Goal: Task Accomplishment & Management: Use online tool/utility

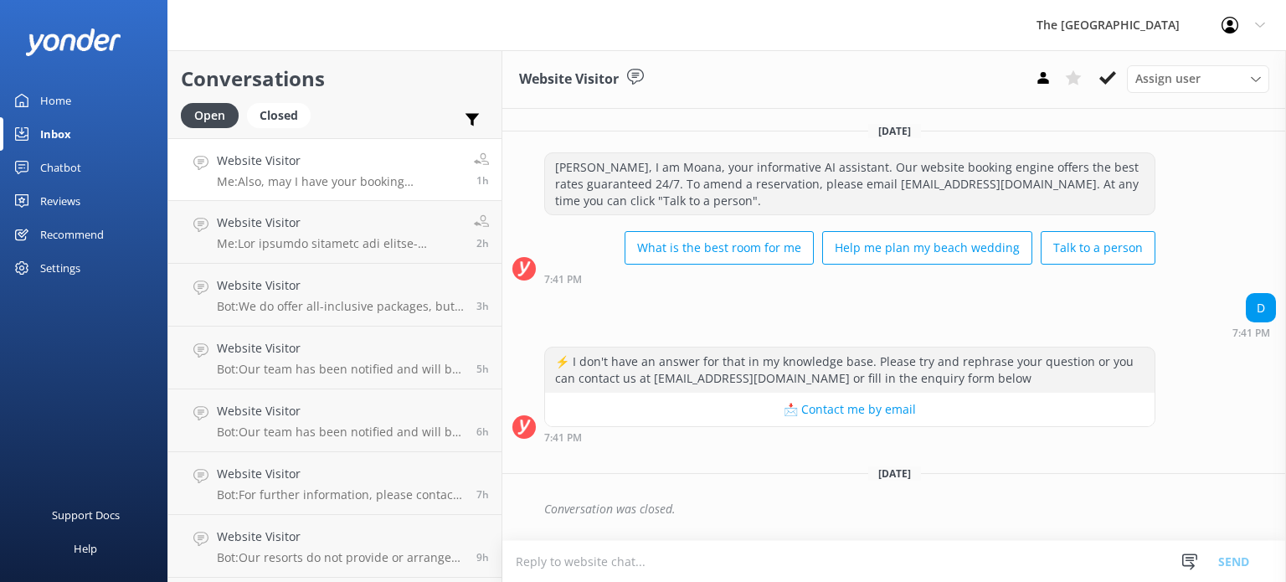
scroll to position [2279, 0]
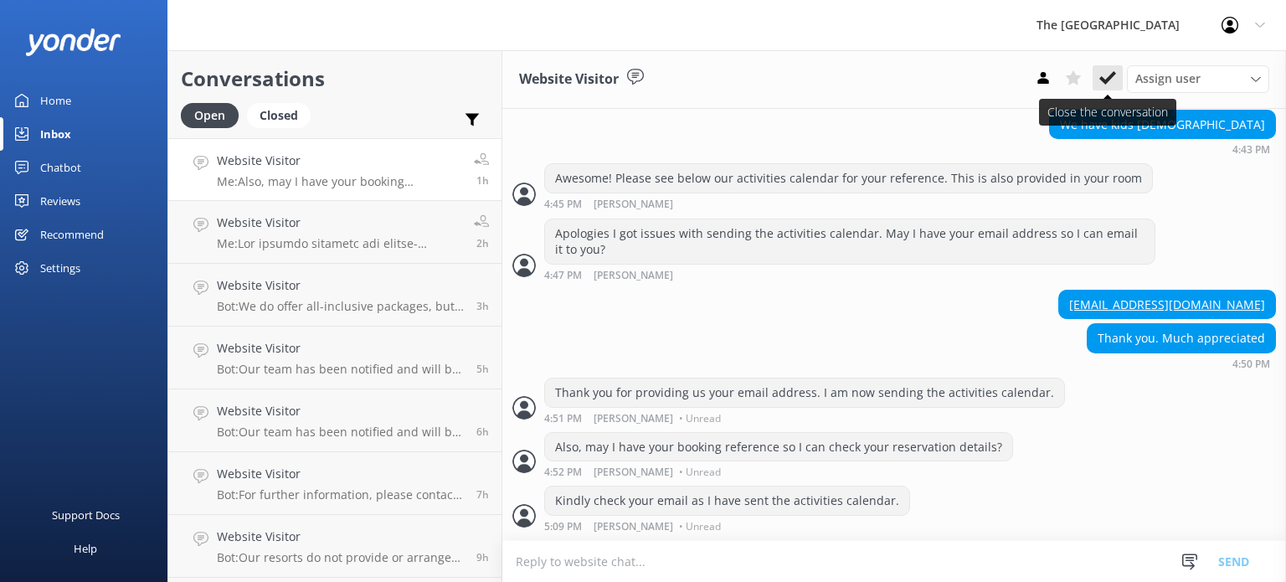
click at [1102, 76] on icon at bounding box center [1107, 77] width 17 height 17
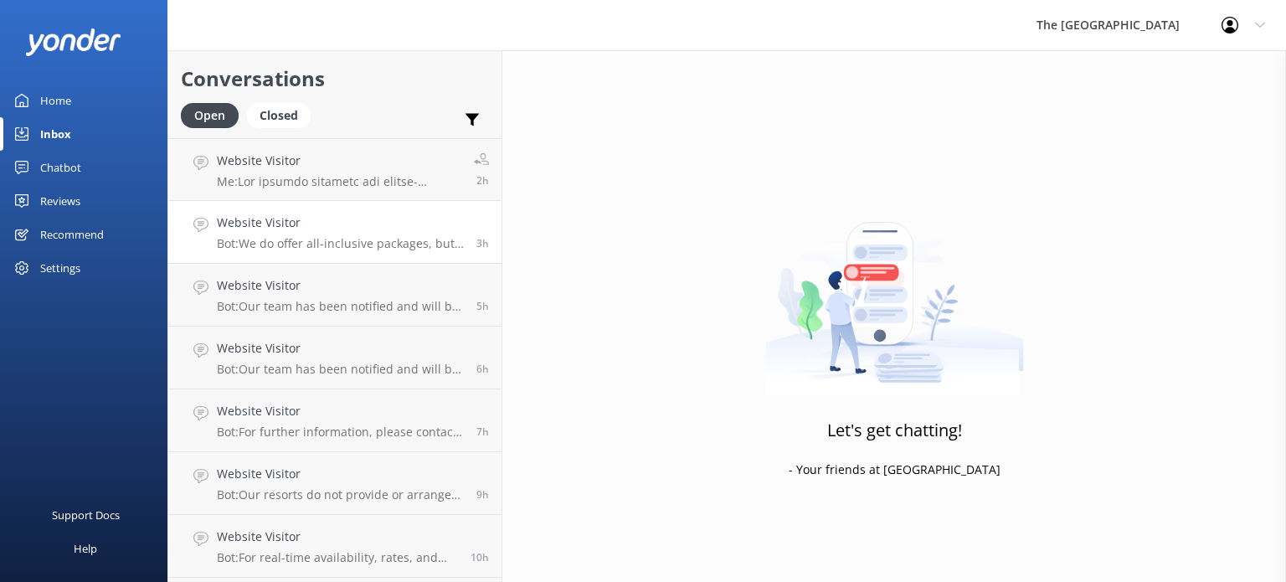
click at [298, 232] on div "Website Visitor Bot: We do offer all-inclusive packages, but we strongly advise…" at bounding box center [340, 231] width 247 height 37
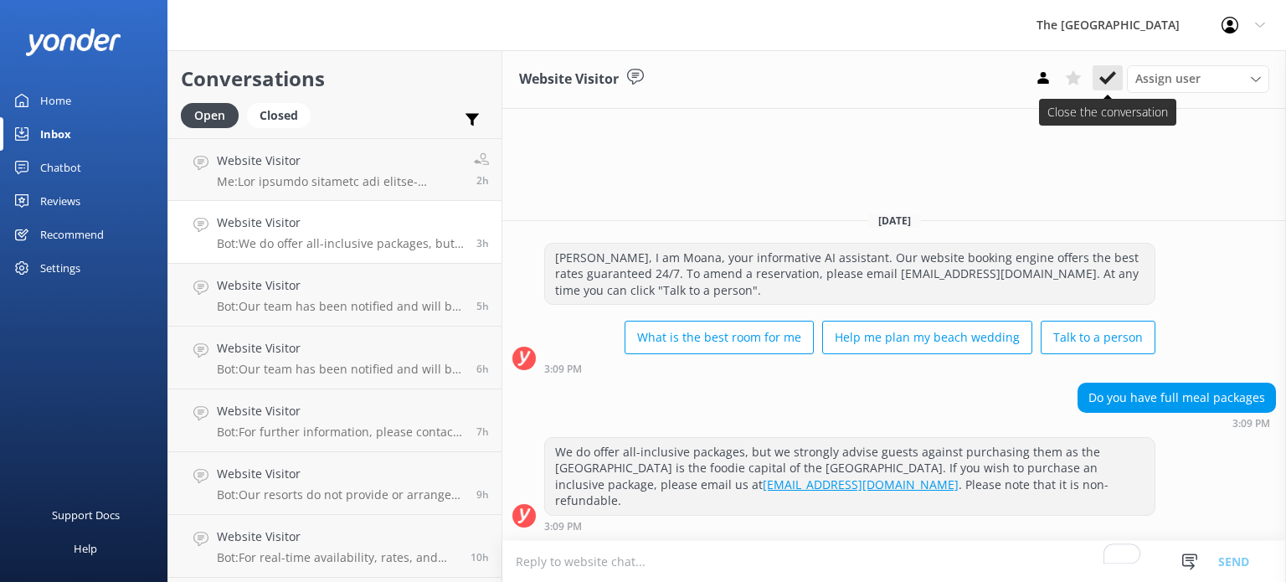
click at [1109, 83] on icon at bounding box center [1107, 77] width 17 height 17
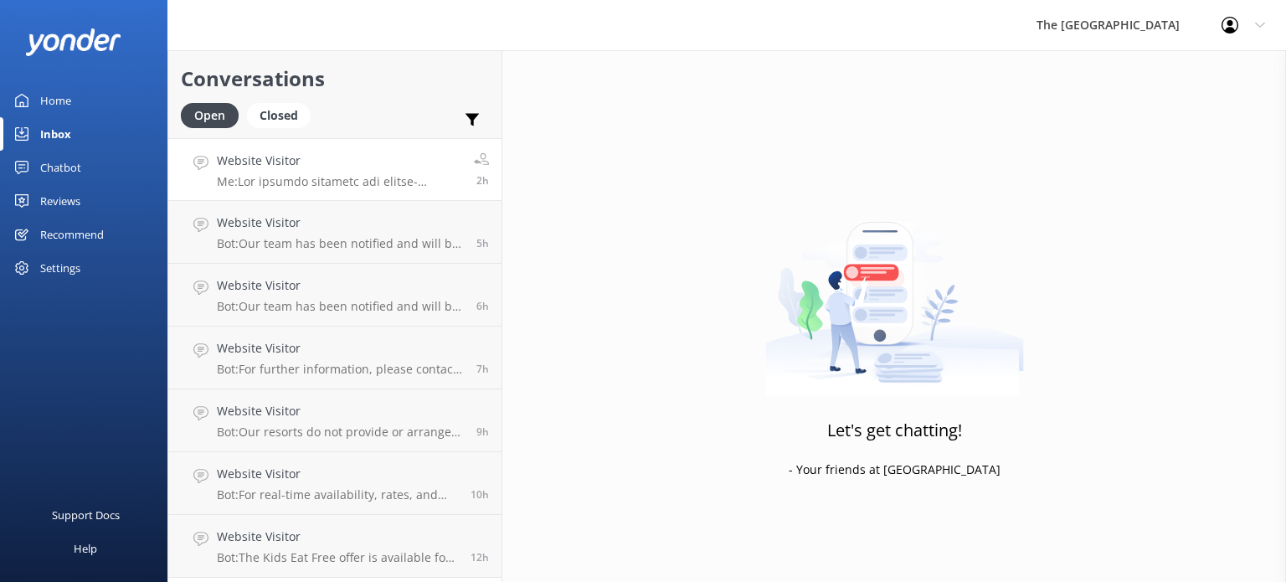
click at [290, 180] on p "Me:" at bounding box center [339, 181] width 244 height 15
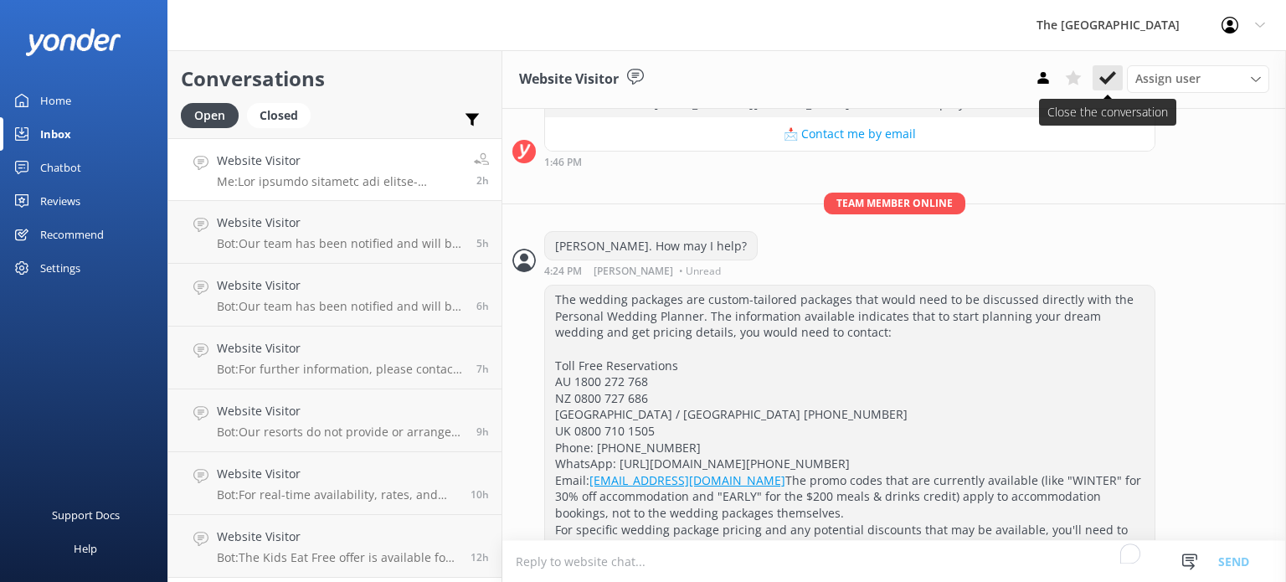
scroll to position [2100, 0]
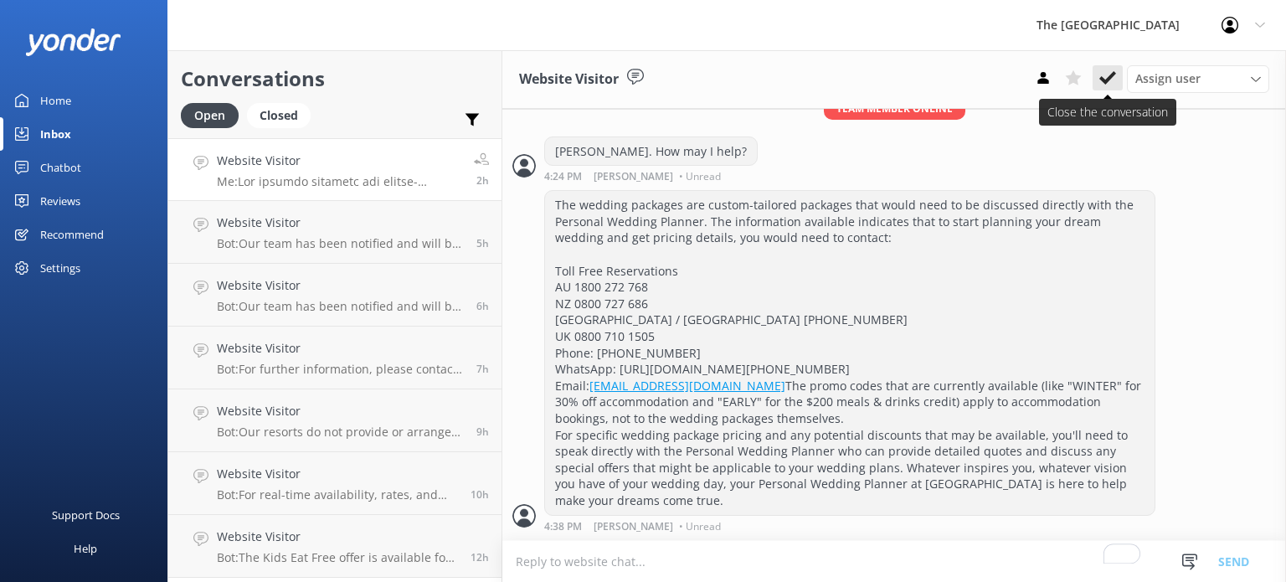
click at [1103, 84] on icon at bounding box center [1107, 77] width 17 height 17
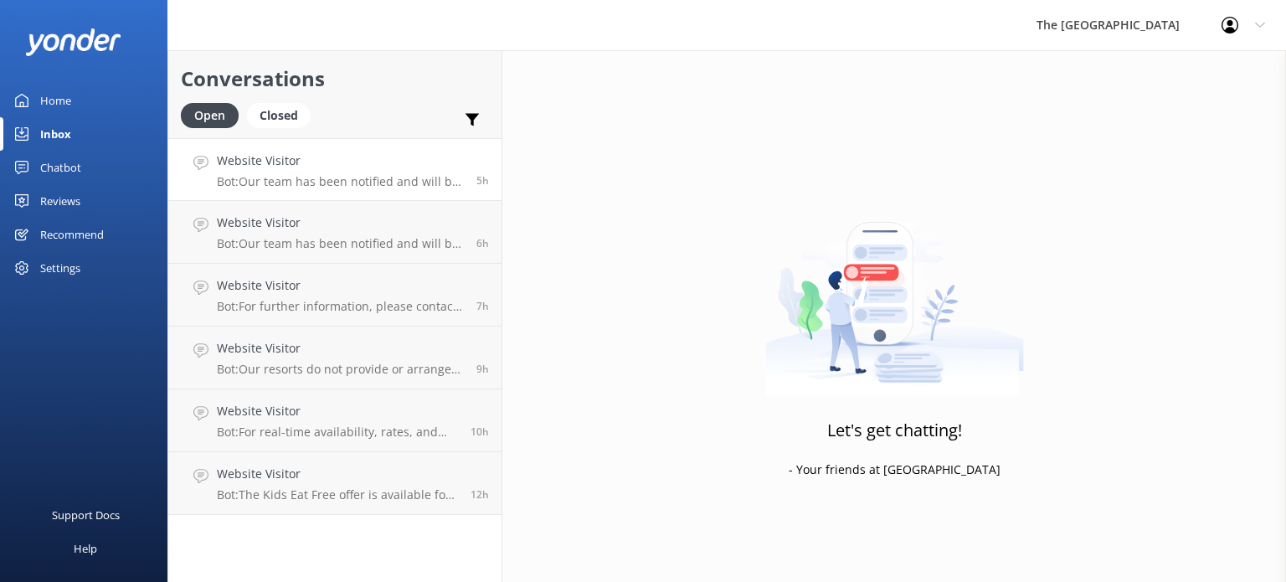
click at [321, 177] on p "Bot: Our team has been notified and will be with you as soon as possible. Alter…" at bounding box center [340, 181] width 247 height 15
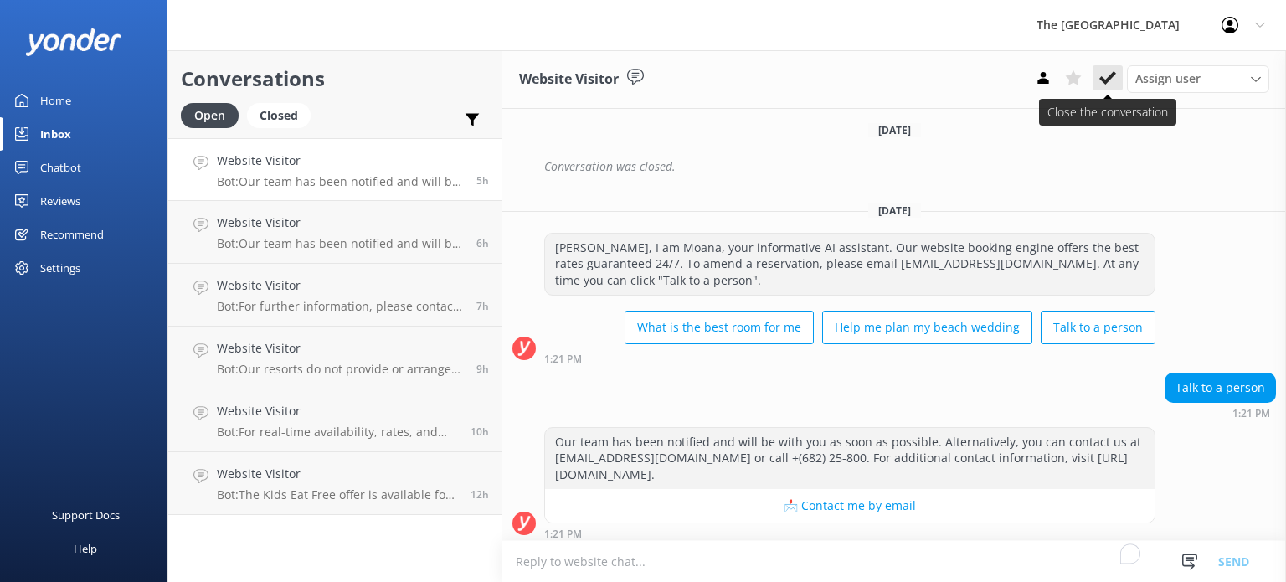
scroll to position [1176, 0]
click at [1104, 85] on icon at bounding box center [1107, 77] width 17 height 17
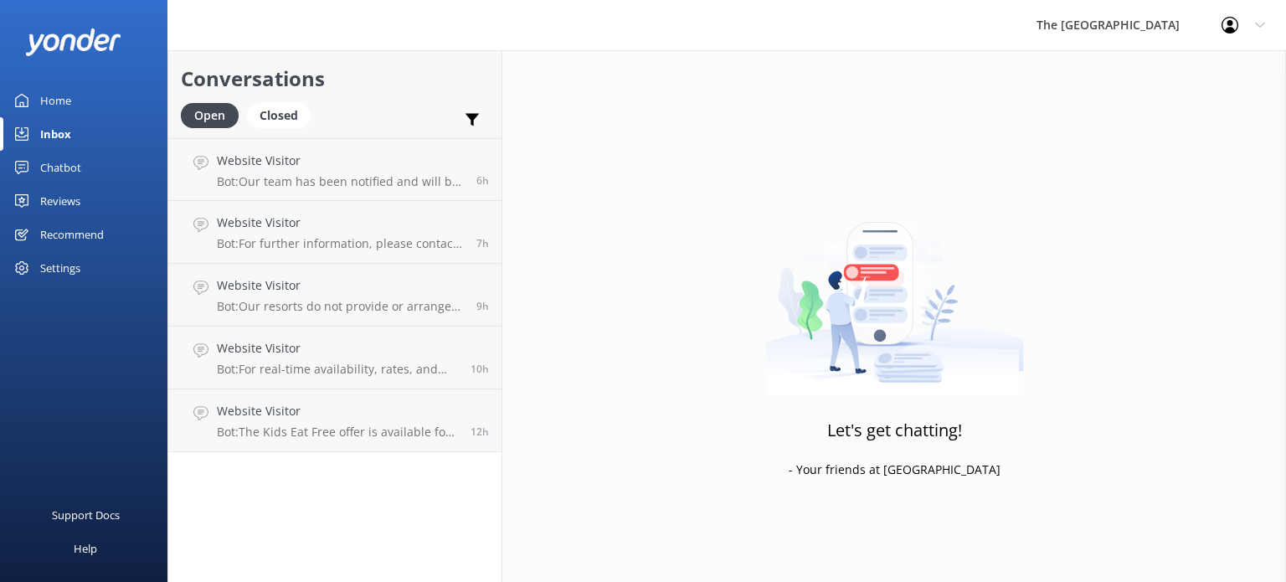
click at [316, 214] on h4 "Website Visitor" at bounding box center [340, 222] width 247 height 18
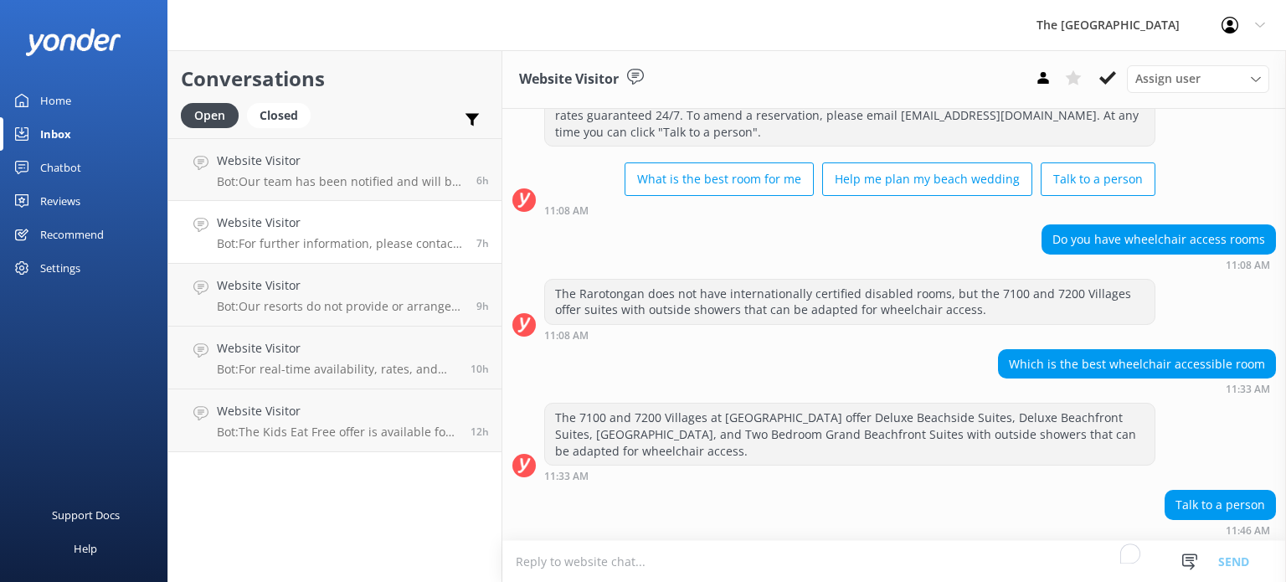
scroll to position [1045, 0]
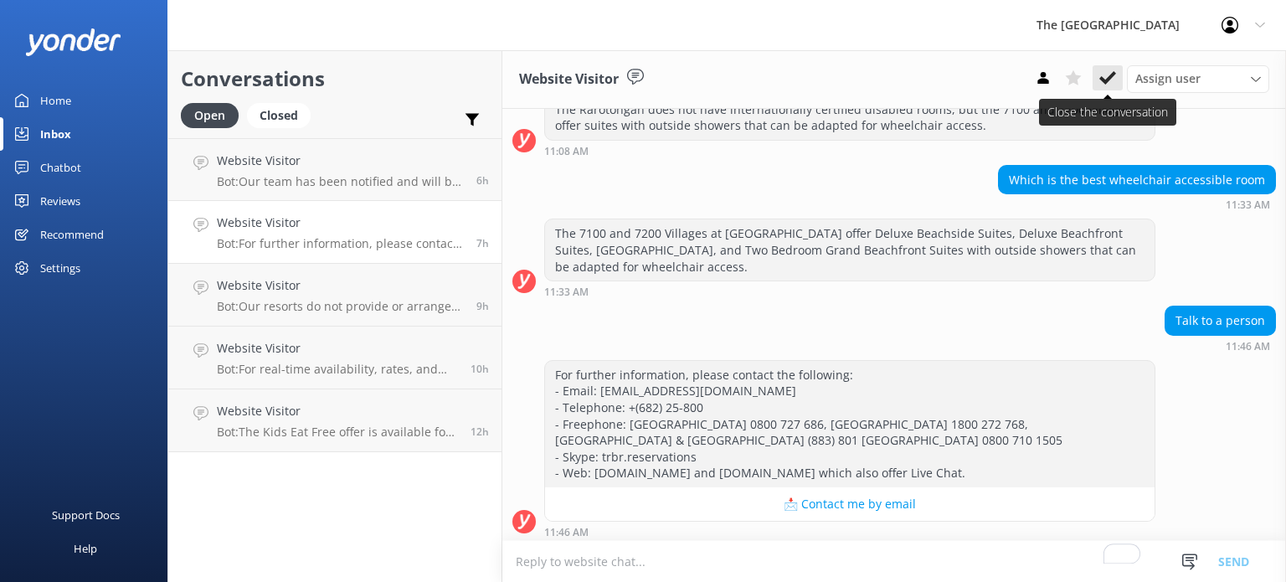
click at [1103, 81] on use at bounding box center [1107, 77] width 17 height 13
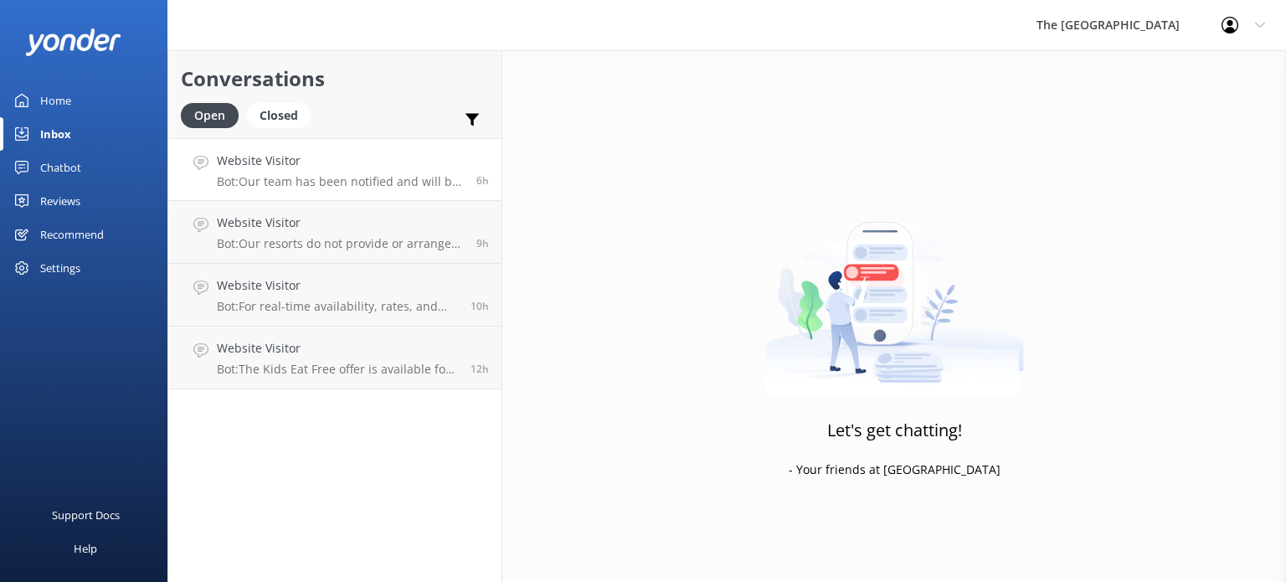
click at [292, 167] on h4 "Website Visitor" at bounding box center [340, 161] width 247 height 18
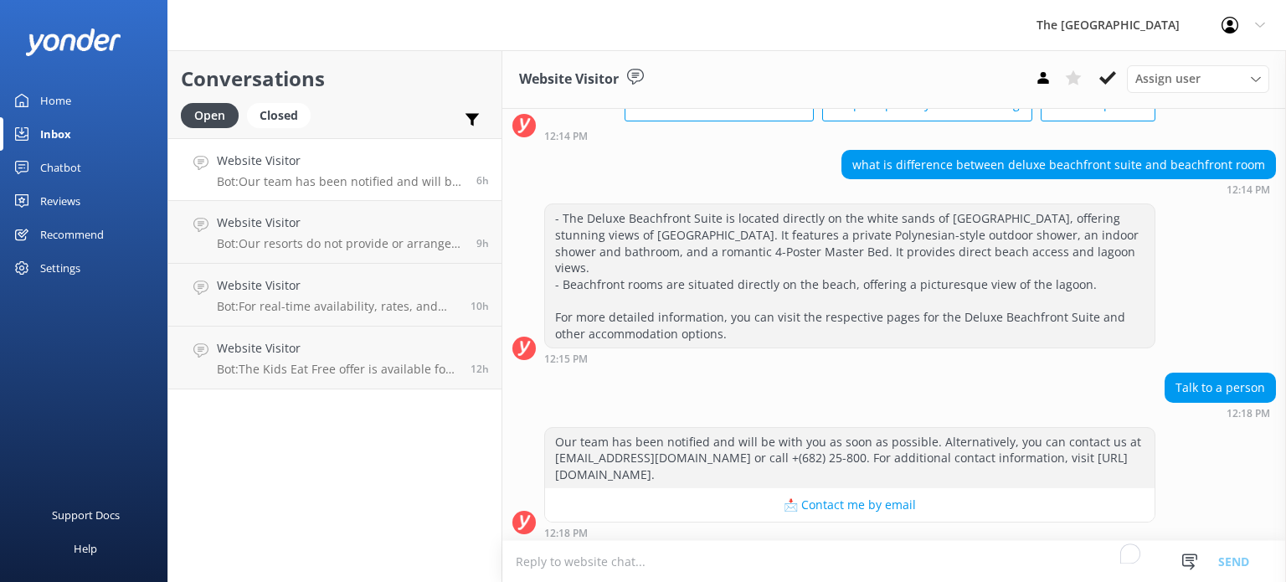
scroll to position [147, 0]
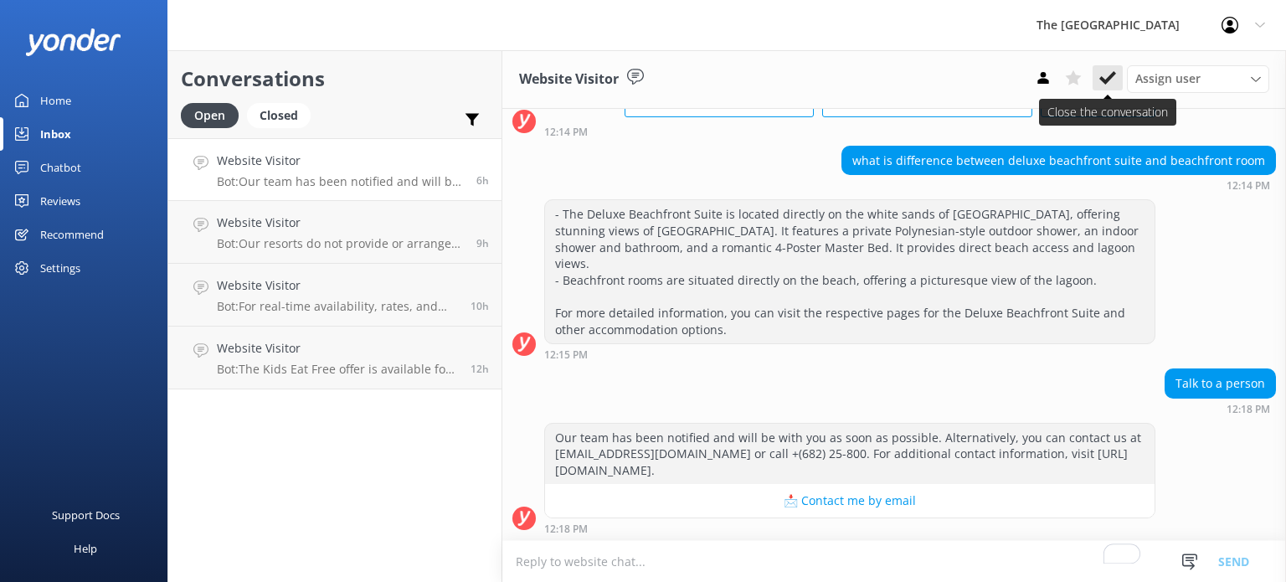
click at [1110, 79] on use at bounding box center [1107, 77] width 17 height 13
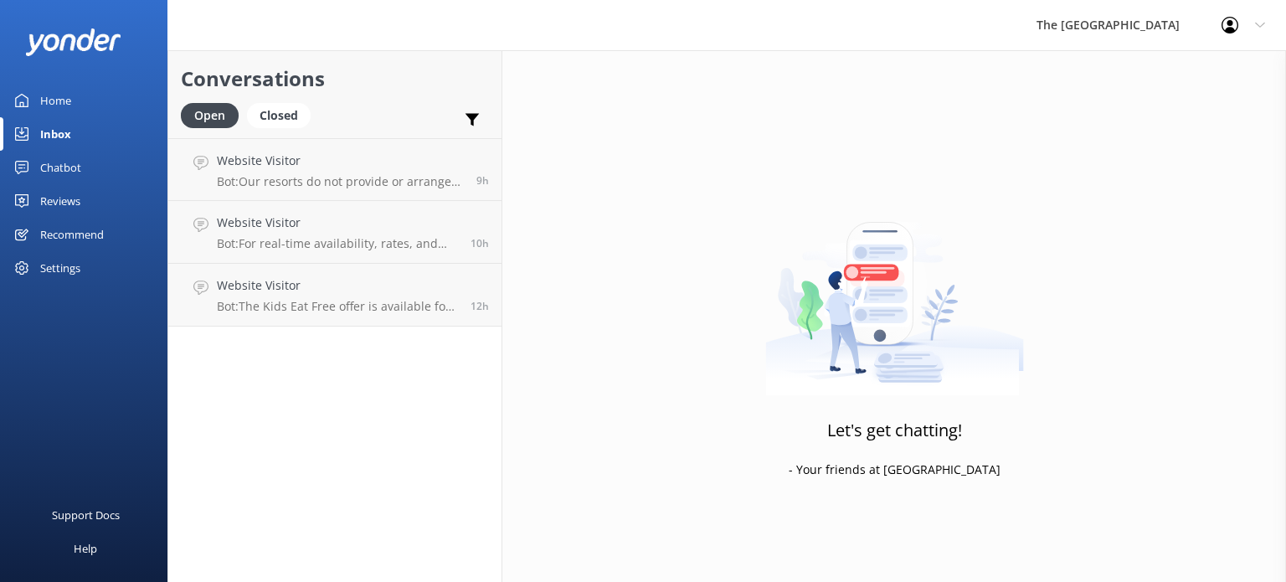
click at [279, 248] on p "Bot: For real-time availability, rates, and bookings of our 2-Bedroom Grand Bea…" at bounding box center [337, 243] width 241 height 15
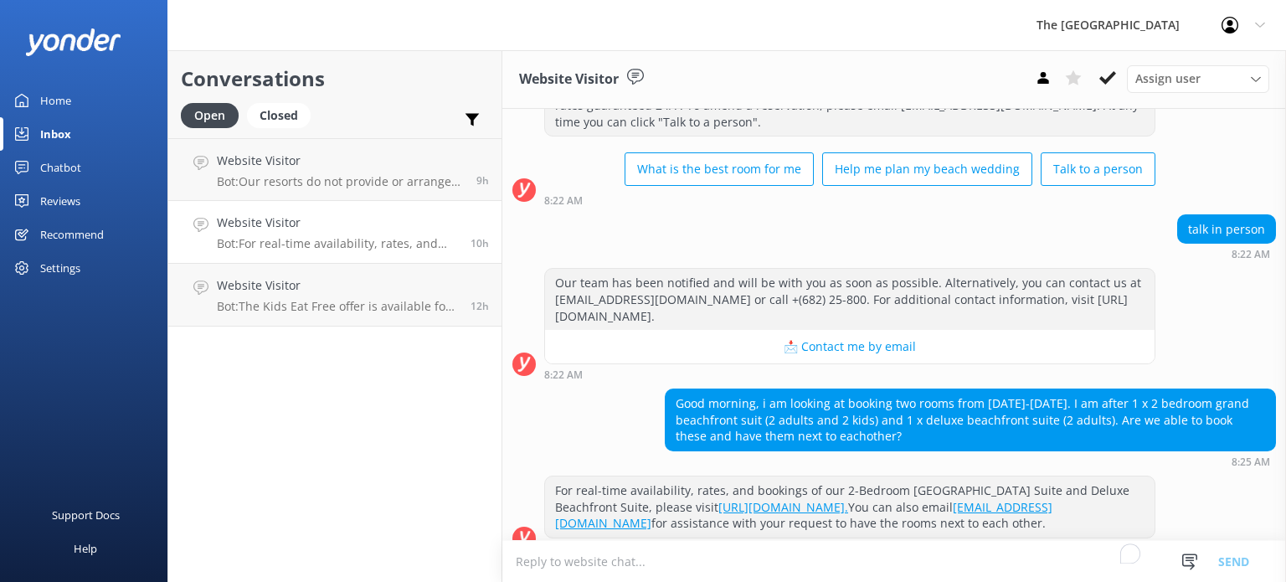
scroll to position [115, 0]
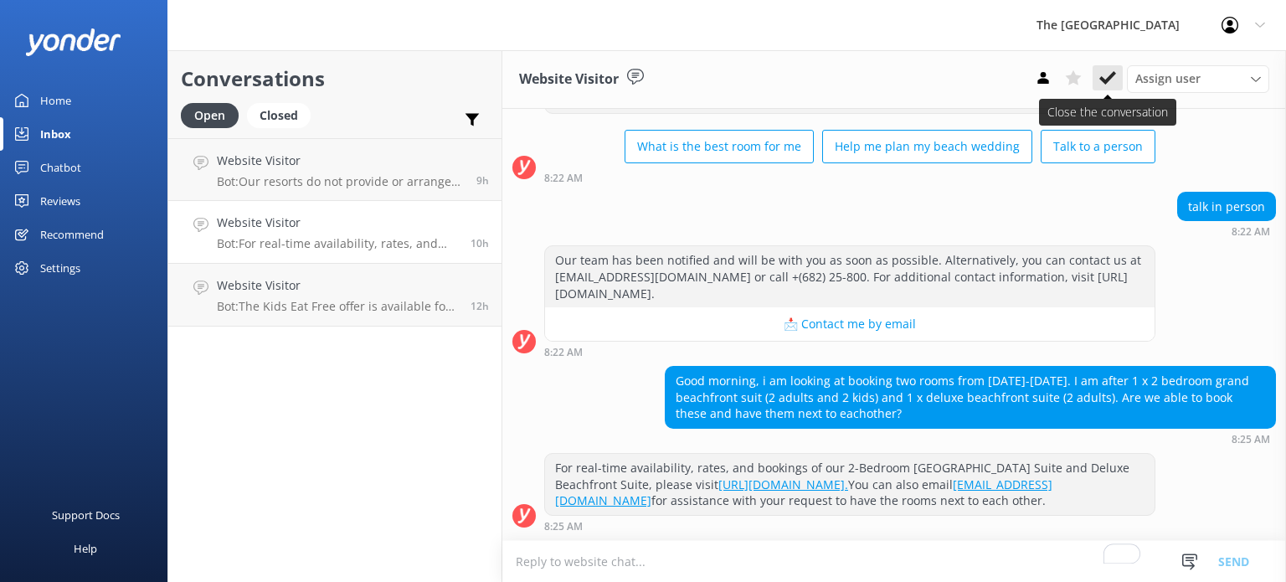
click at [1107, 83] on use at bounding box center [1107, 77] width 17 height 13
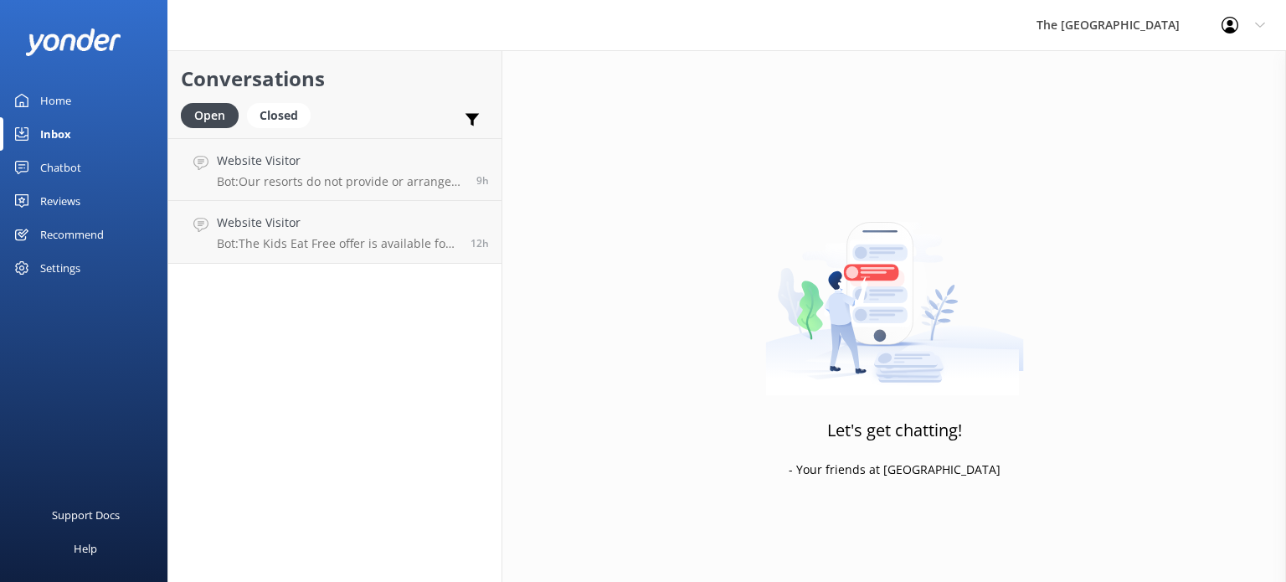
click at [319, 245] on p "Bot: The Kids Eat Free offer is available for children aged [DEMOGRAPHIC_DATA] …" at bounding box center [337, 243] width 241 height 15
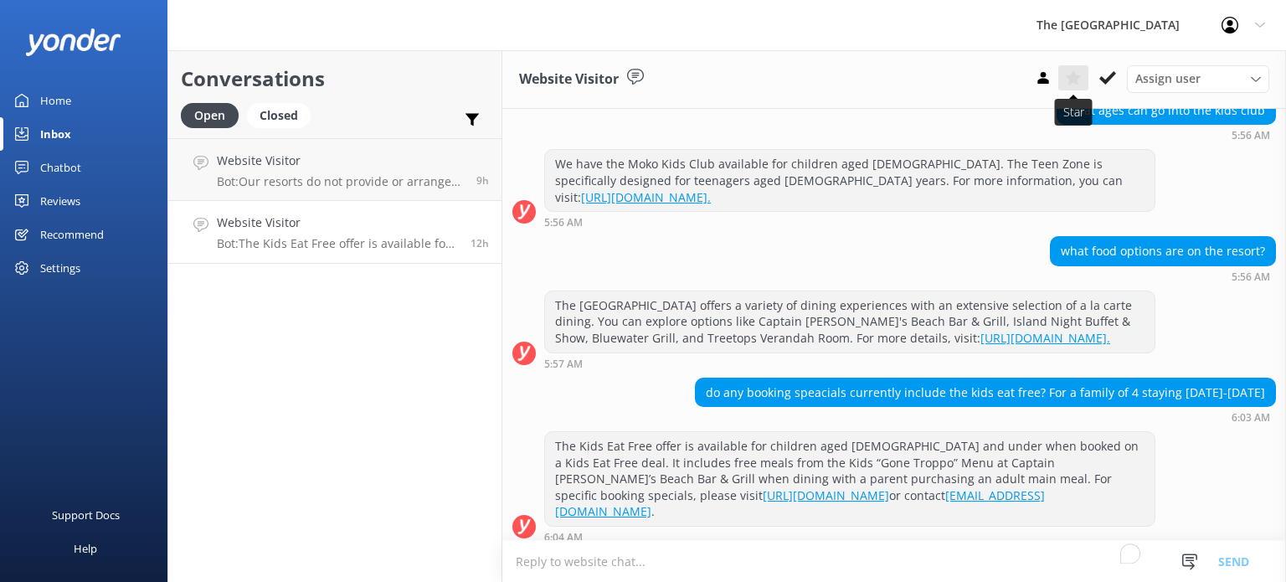
scroll to position [222, 0]
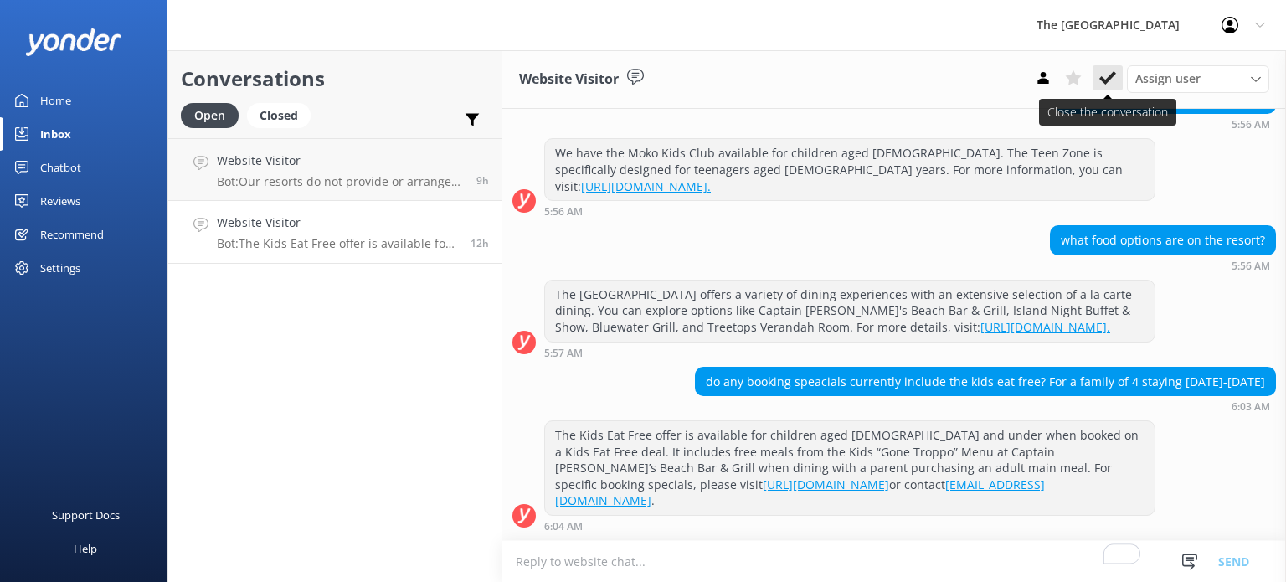
click at [1104, 76] on icon at bounding box center [1107, 77] width 17 height 17
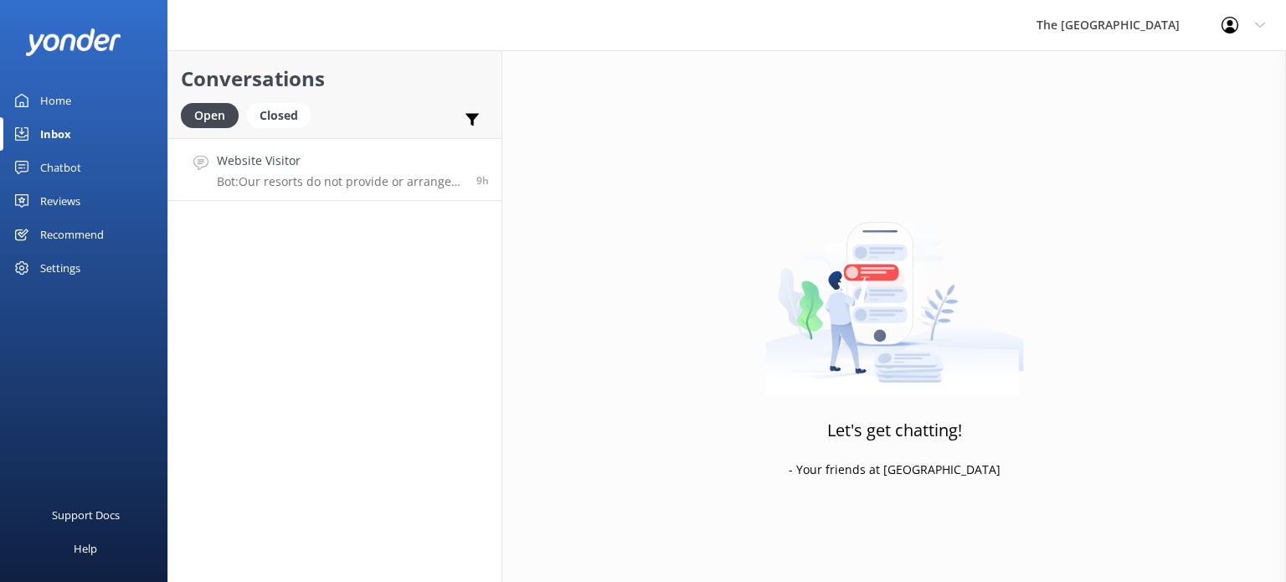
click at [331, 164] on h4 "Website Visitor" at bounding box center [340, 161] width 247 height 18
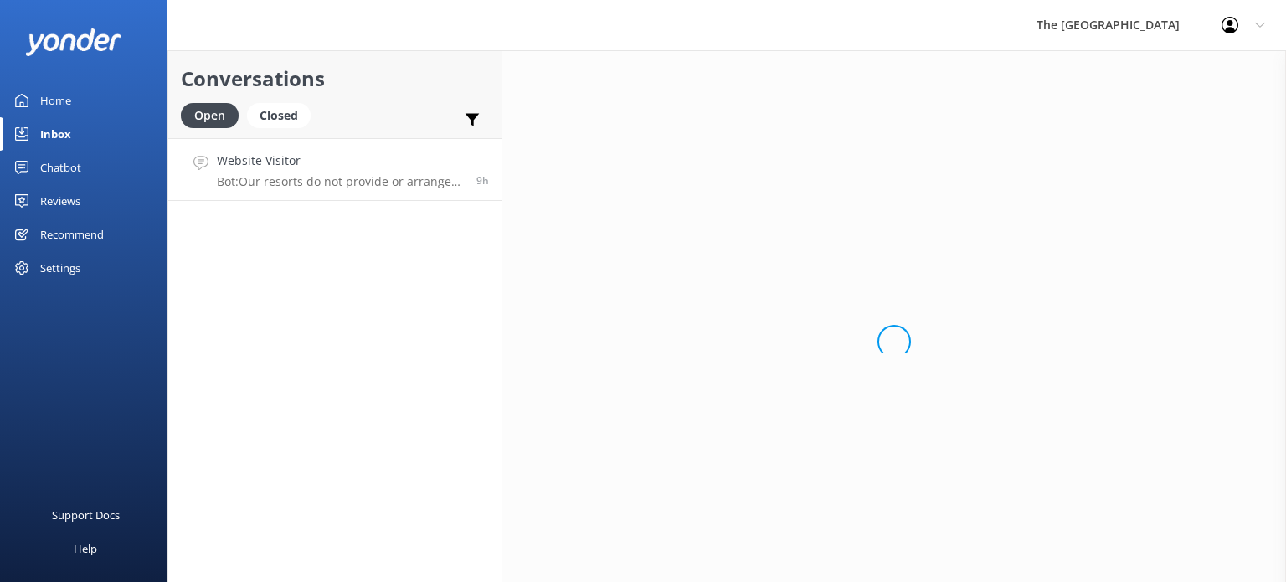
click at [331, 164] on h4 "Website Visitor" at bounding box center [340, 161] width 247 height 18
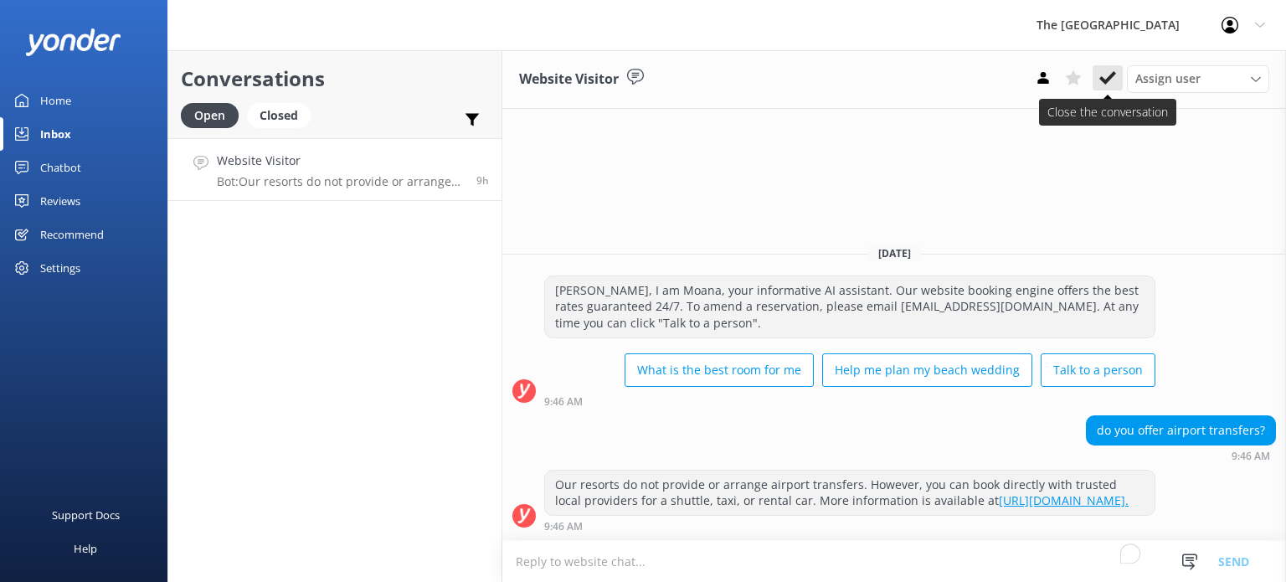
click at [1105, 79] on icon at bounding box center [1107, 77] width 17 height 17
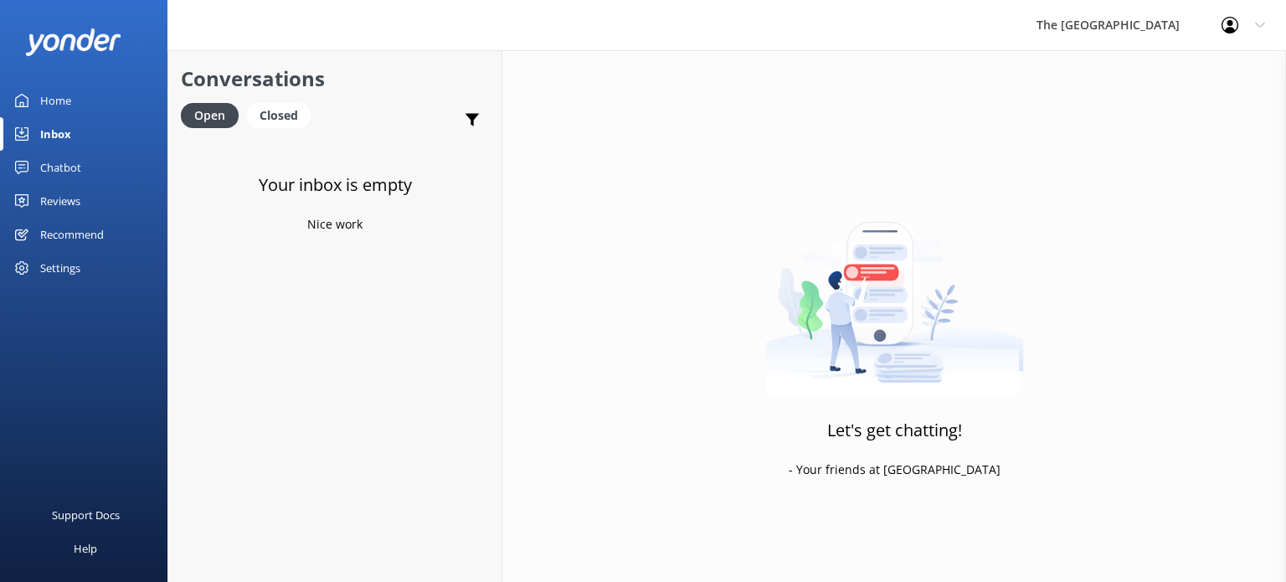
click at [55, 164] on div "Chatbot" at bounding box center [60, 167] width 41 height 33
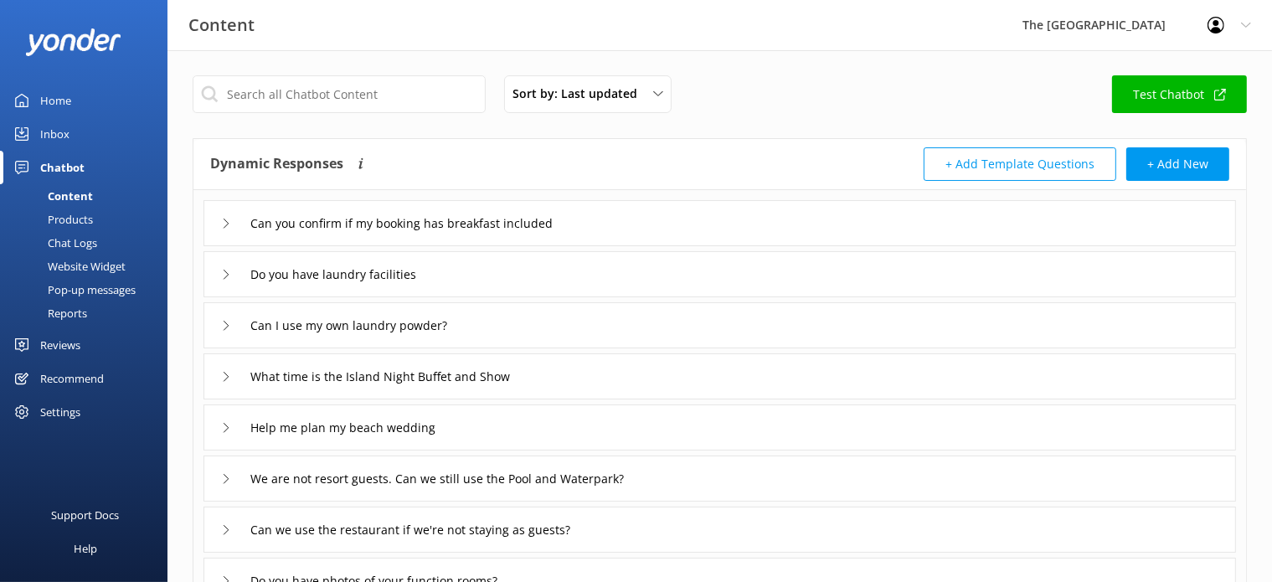
click at [68, 241] on div "Chat Logs" at bounding box center [53, 242] width 87 height 23
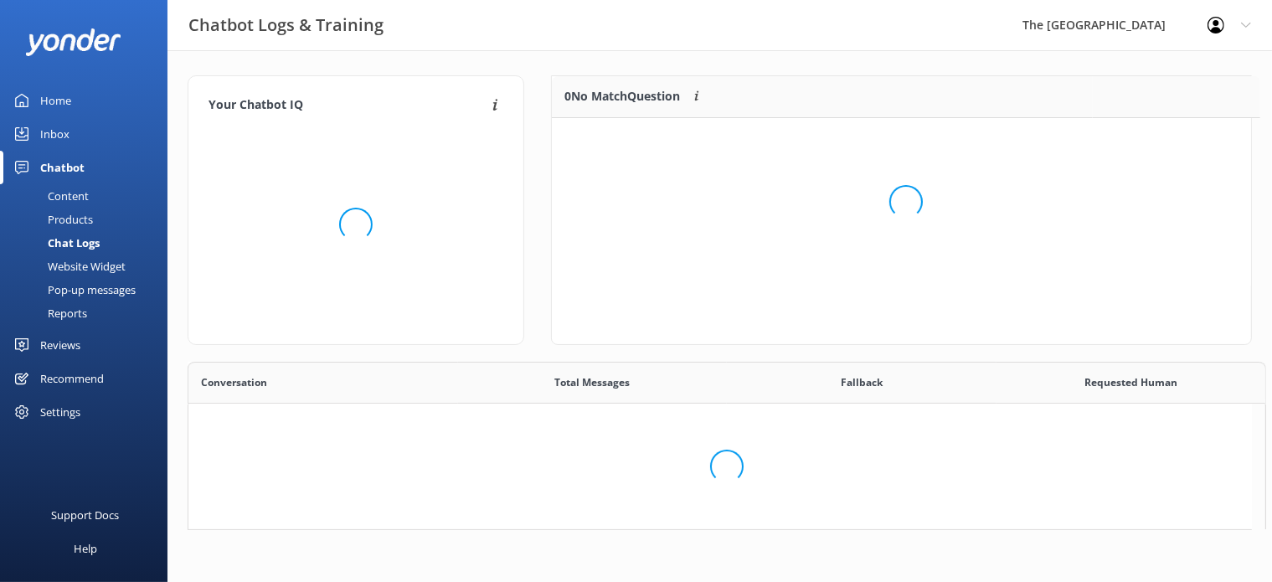
scroll to position [14, 14]
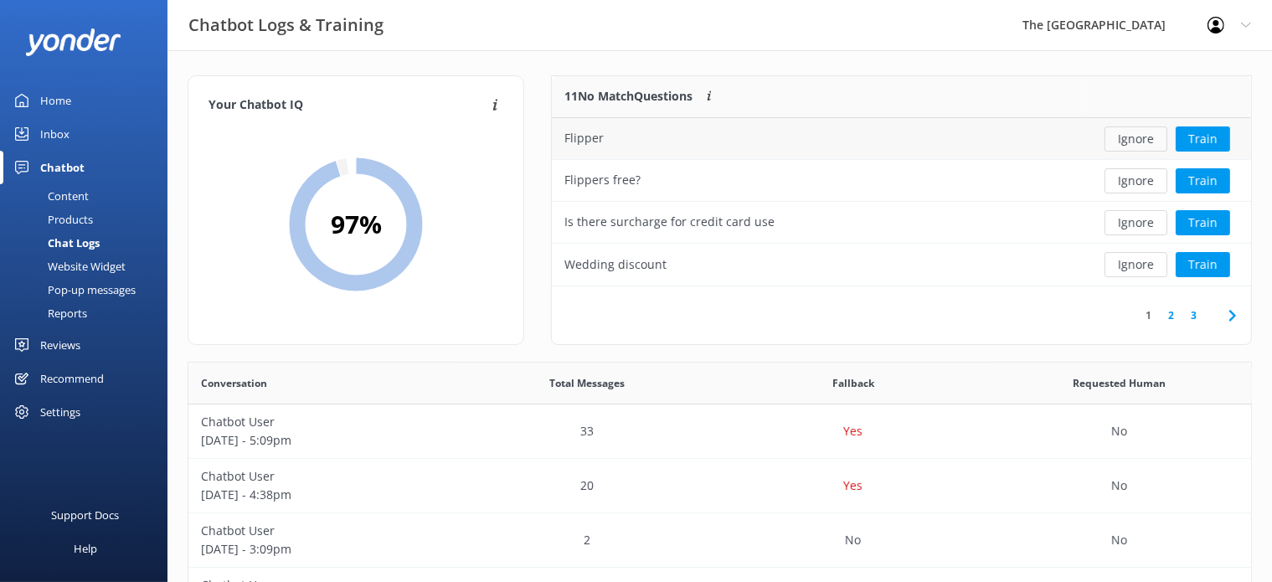
click at [1129, 139] on button "Ignore" at bounding box center [1135, 138] width 63 height 25
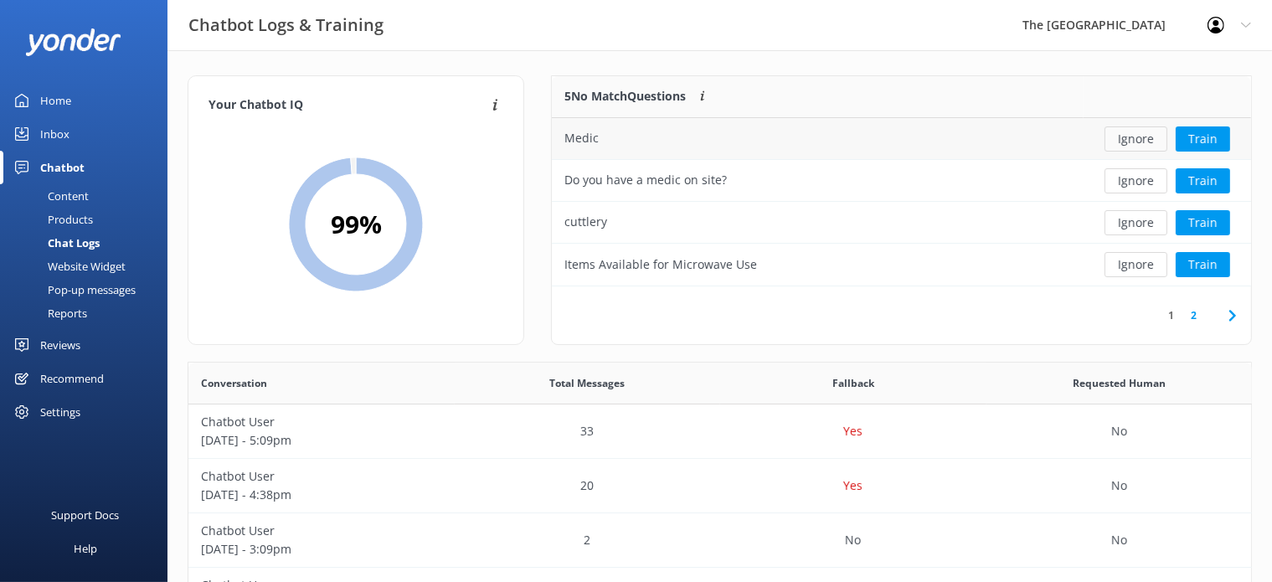
click at [1129, 139] on button "Ignore" at bounding box center [1135, 138] width 63 height 25
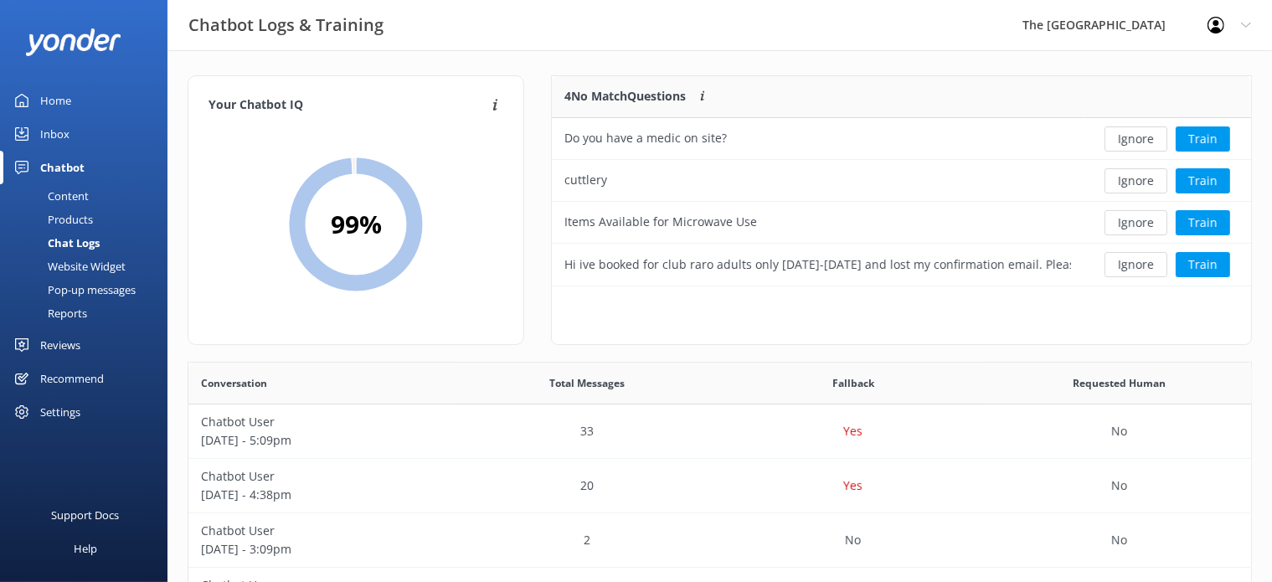
click at [1129, 139] on button "Ignore" at bounding box center [1135, 138] width 63 height 25
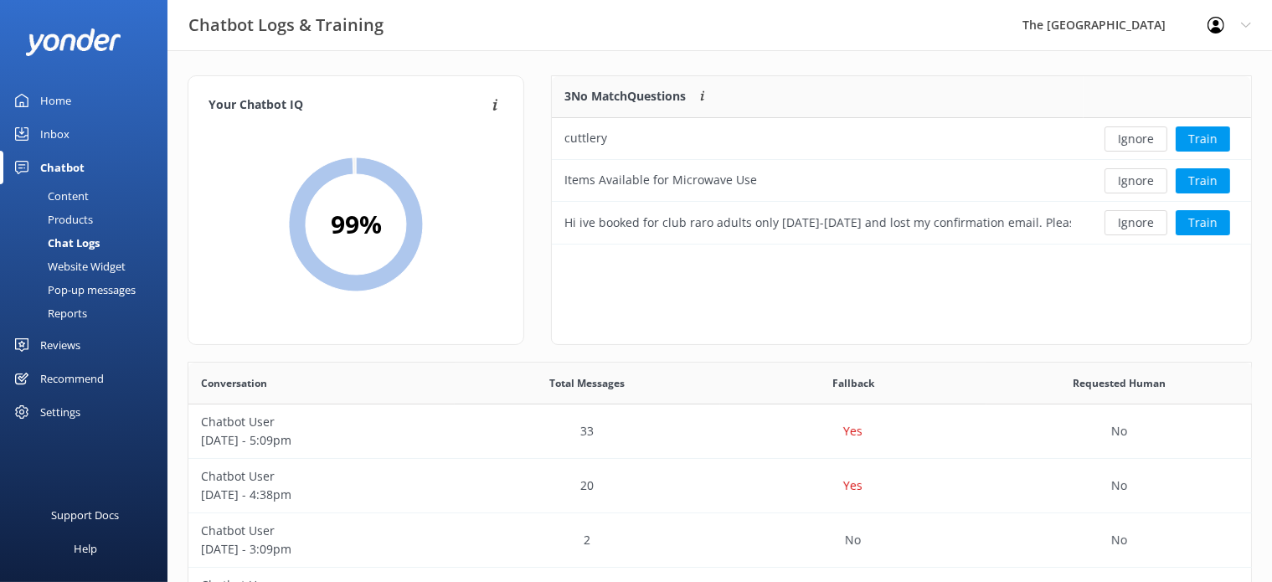
scroll to position [154, 685]
click at [1129, 139] on button "Ignore" at bounding box center [1135, 138] width 63 height 25
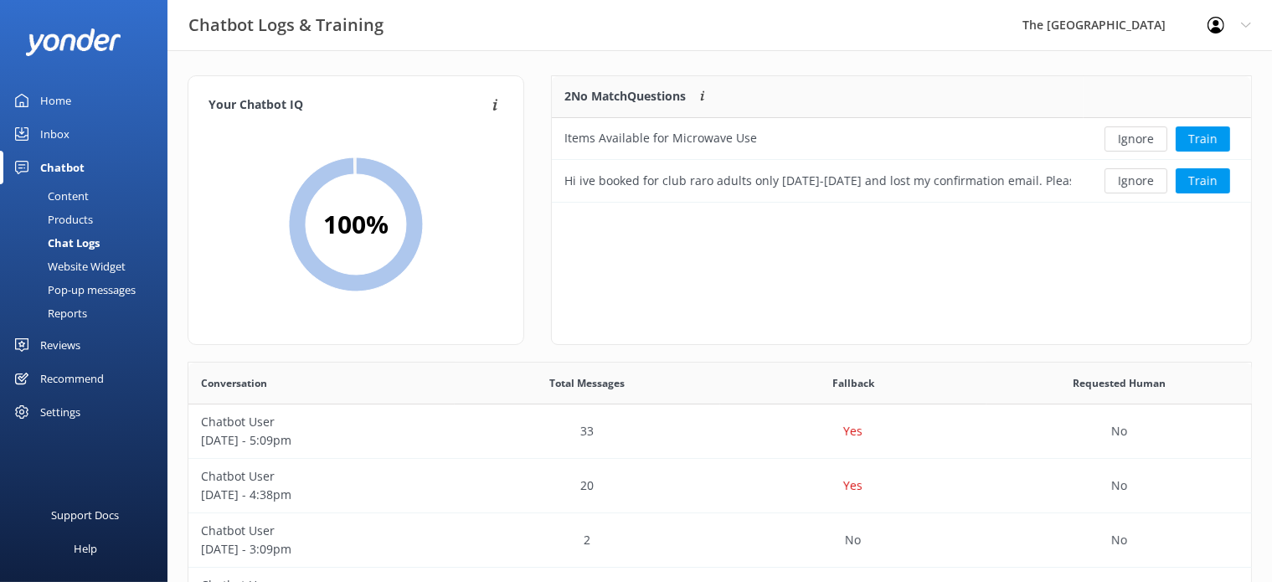
scroll to position [111, 685]
click at [1129, 139] on button "Ignore" at bounding box center [1135, 138] width 63 height 25
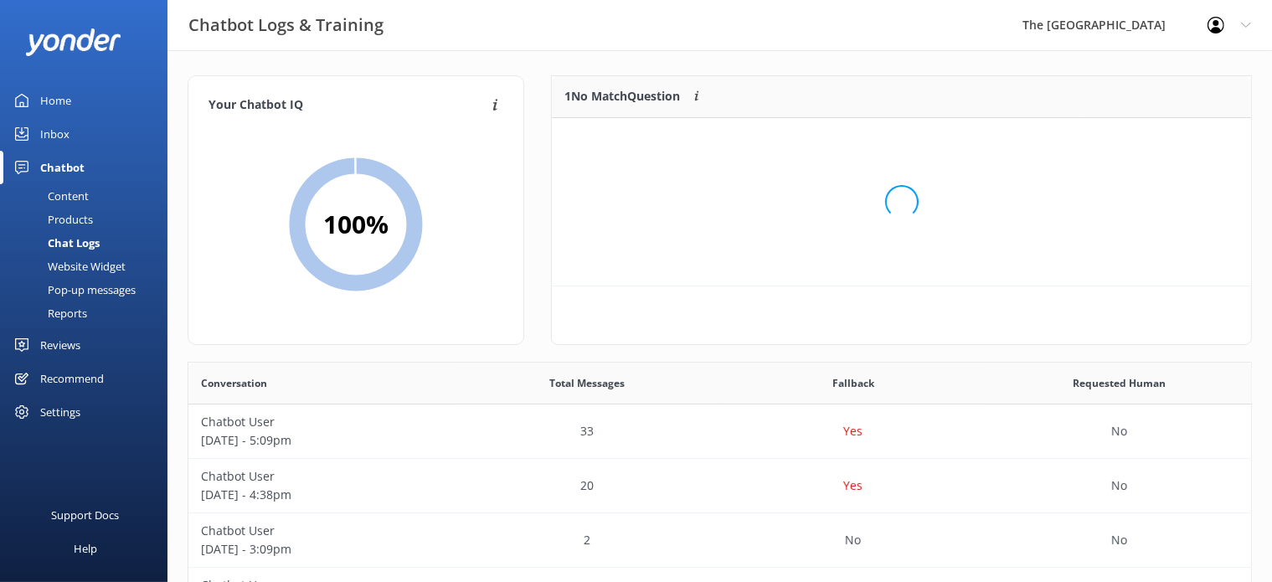
scroll to position [15, 14]
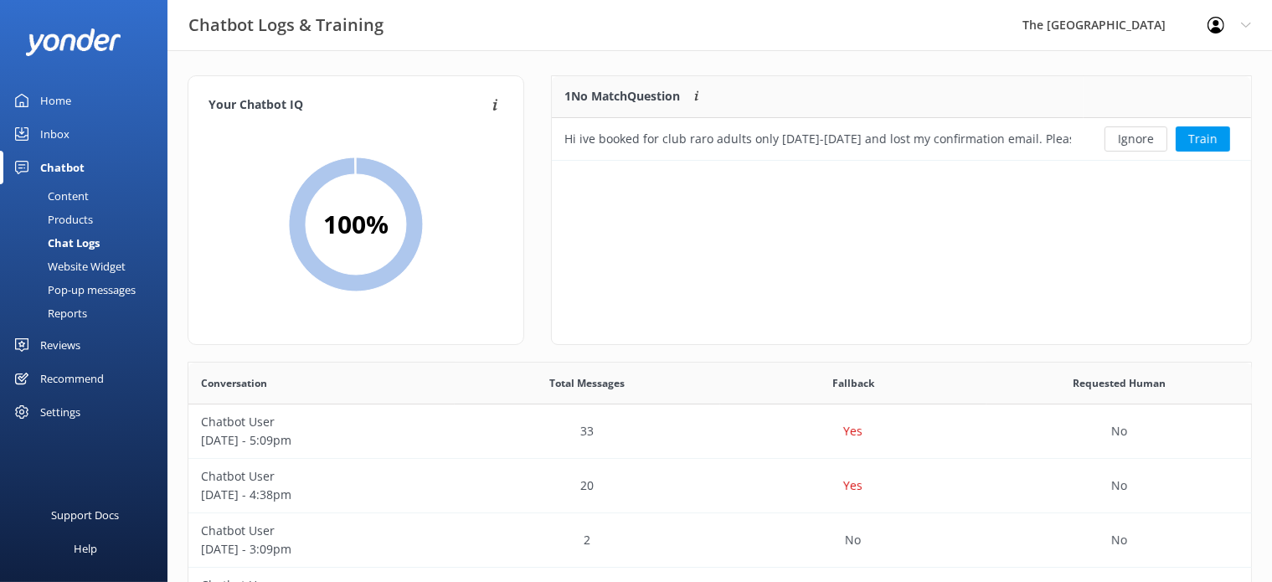
click at [1129, 139] on button "Ignore" at bounding box center [1135, 138] width 63 height 25
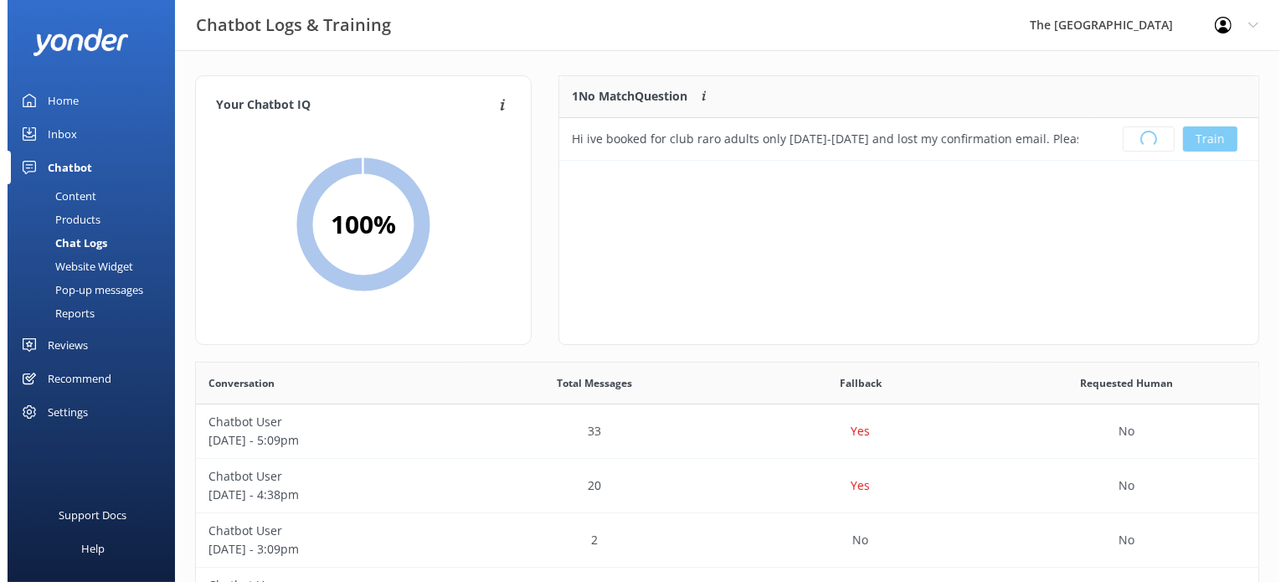
scroll to position [194, 685]
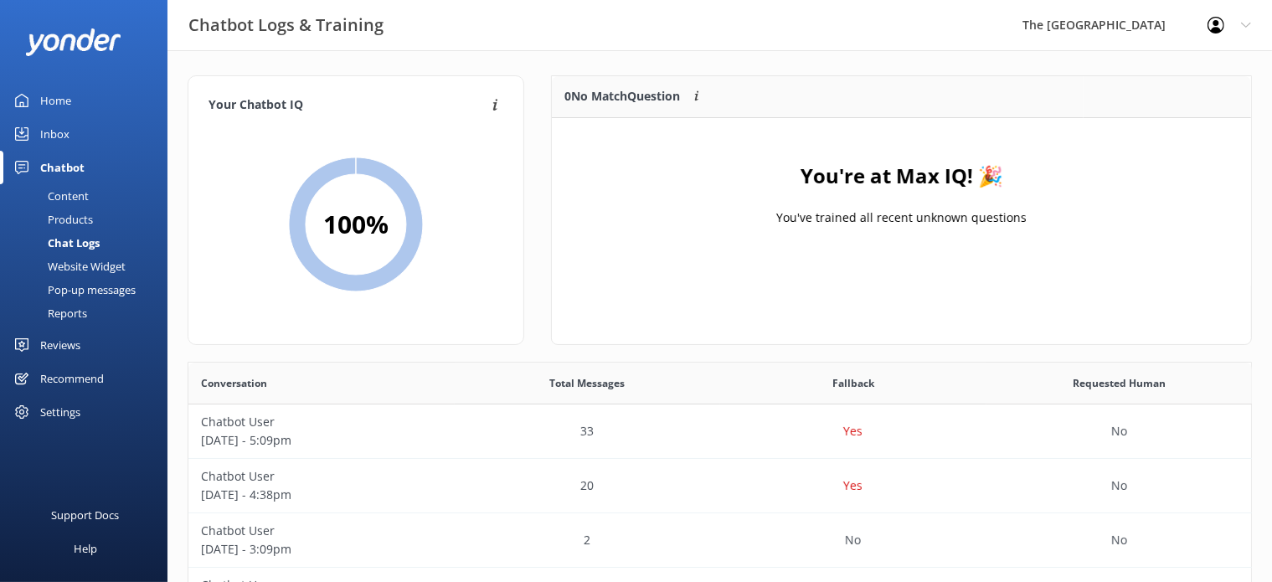
click at [69, 136] on link "Inbox" at bounding box center [83, 133] width 167 height 33
